Goal: Check status: Check status

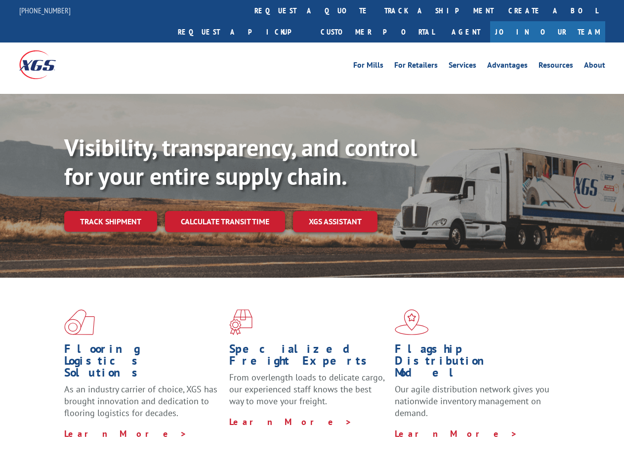
click at [312, 233] on div "Visibility, transparency, and control for your entire supply chain. Track shipm…" at bounding box center [344, 202] width 560 height 138
click at [377, 10] on link "track a shipment" at bounding box center [439, 10] width 124 height 21
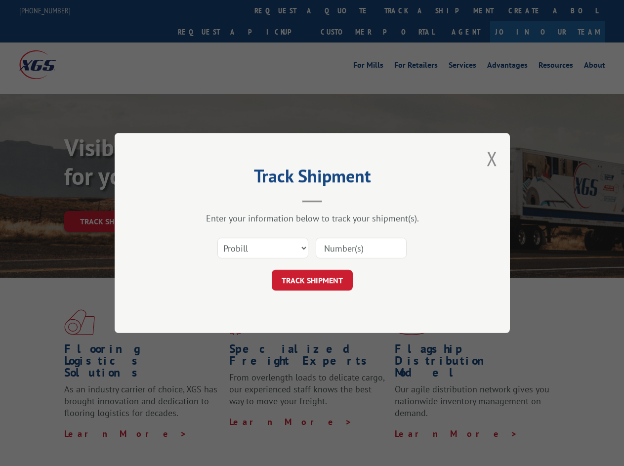
click at [345, 10] on div "Track Shipment Enter your information below to track your shipment(s). Select c…" at bounding box center [312, 233] width 624 height 466
click at [407, 10] on div "Track Shipment Enter your information below to track your shipment(s). Select c…" at bounding box center [312, 233] width 624 height 466
click at [110, 200] on div "Track Shipment Enter your information below to track your shipment(s). Select c…" at bounding box center [312, 233] width 624 height 466
click at [224, 200] on header "Track Shipment" at bounding box center [312, 186] width 296 height 34
click at [335, 200] on header "Track Shipment" at bounding box center [312, 186] width 296 height 34
